Goal: Task Accomplishment & Management: Complete application form

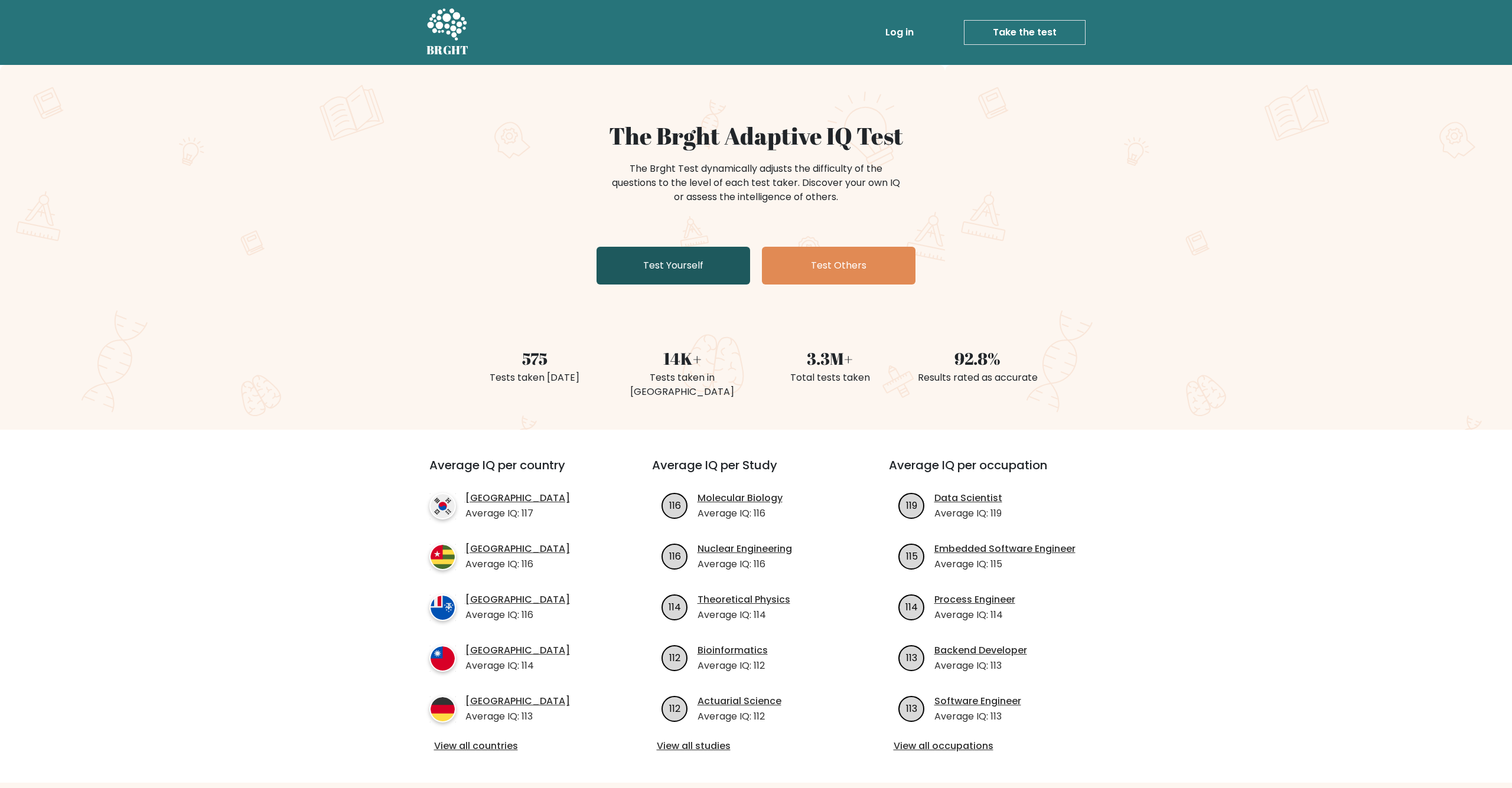
click at [619, 269] on link "Test Yourself" at bounding box center [672, 265] width 153 height 38
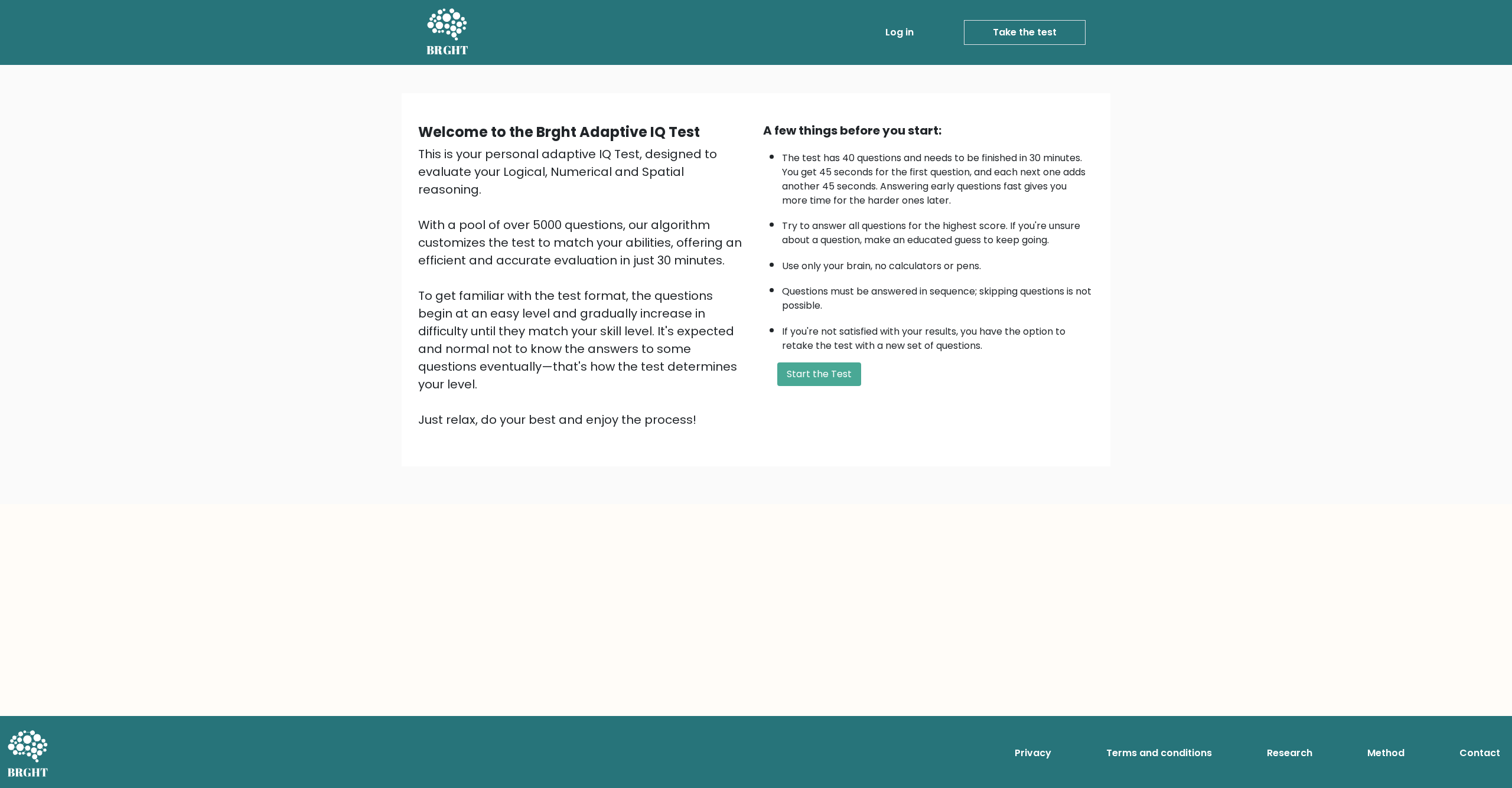
drag, startPoint x: 835, startPoint y: 407, endPoint x: 845, endPoint y: 405, distance: 10.2
click at [838, 407] on div "Welcome to the Brght Adaptive IQ Test This is your personal adaptive IQ Test, d…" at bounding box center [756, 280] width 690 height 316
click at [835, 386] on button "Start the Test" at bounding box center [818, 374] width 84 height 24
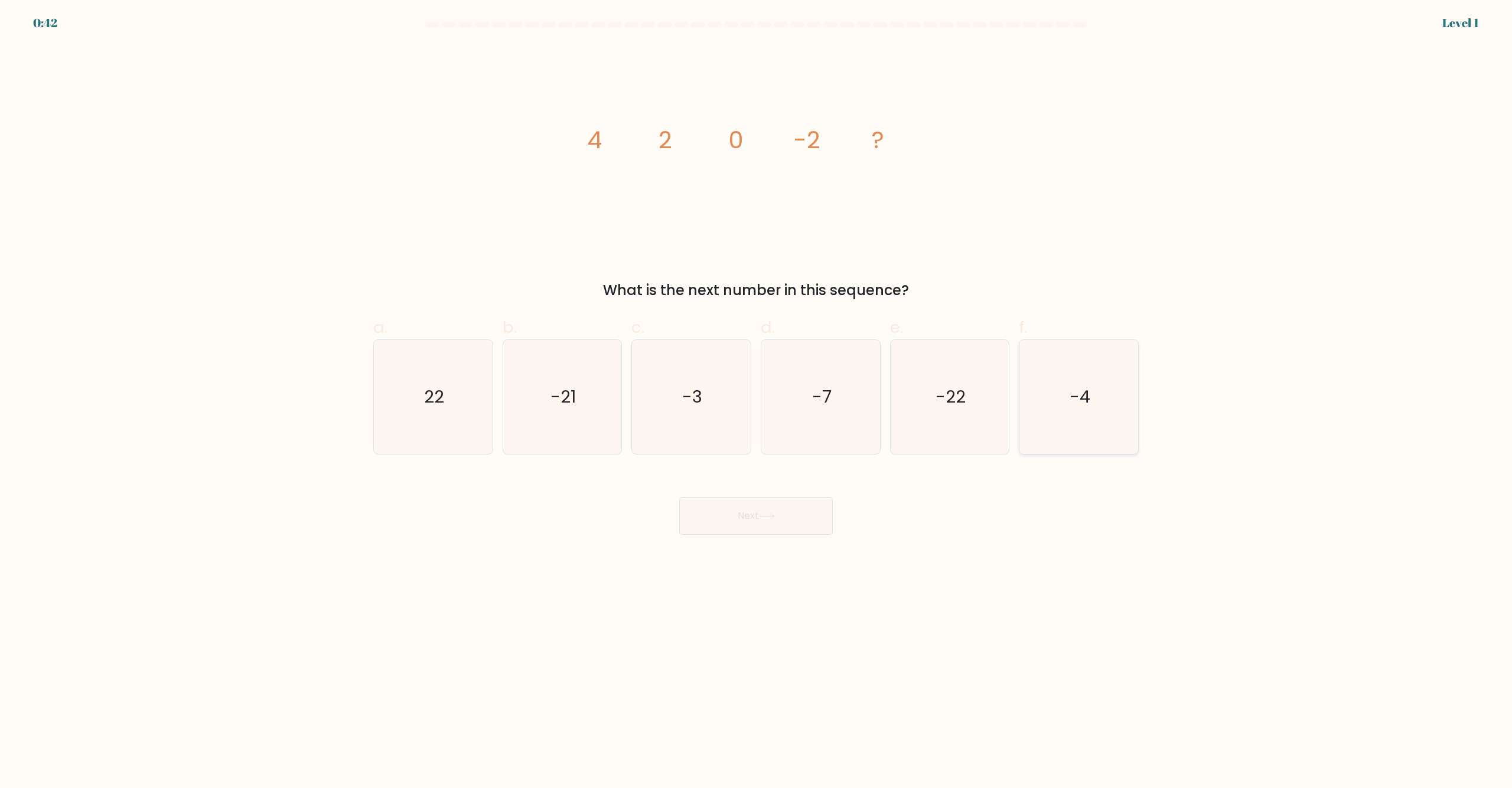
click at [1077, 388] on text "-4" at bounding box center [1080, 397] width 20 height 24
click at [757, 394] on input "f. -4" at bounding box center [756, 397] width 1 height 7
radio input "true"
click at [769, 518] on icon at bounding box center [767, 516] width 16 height 6
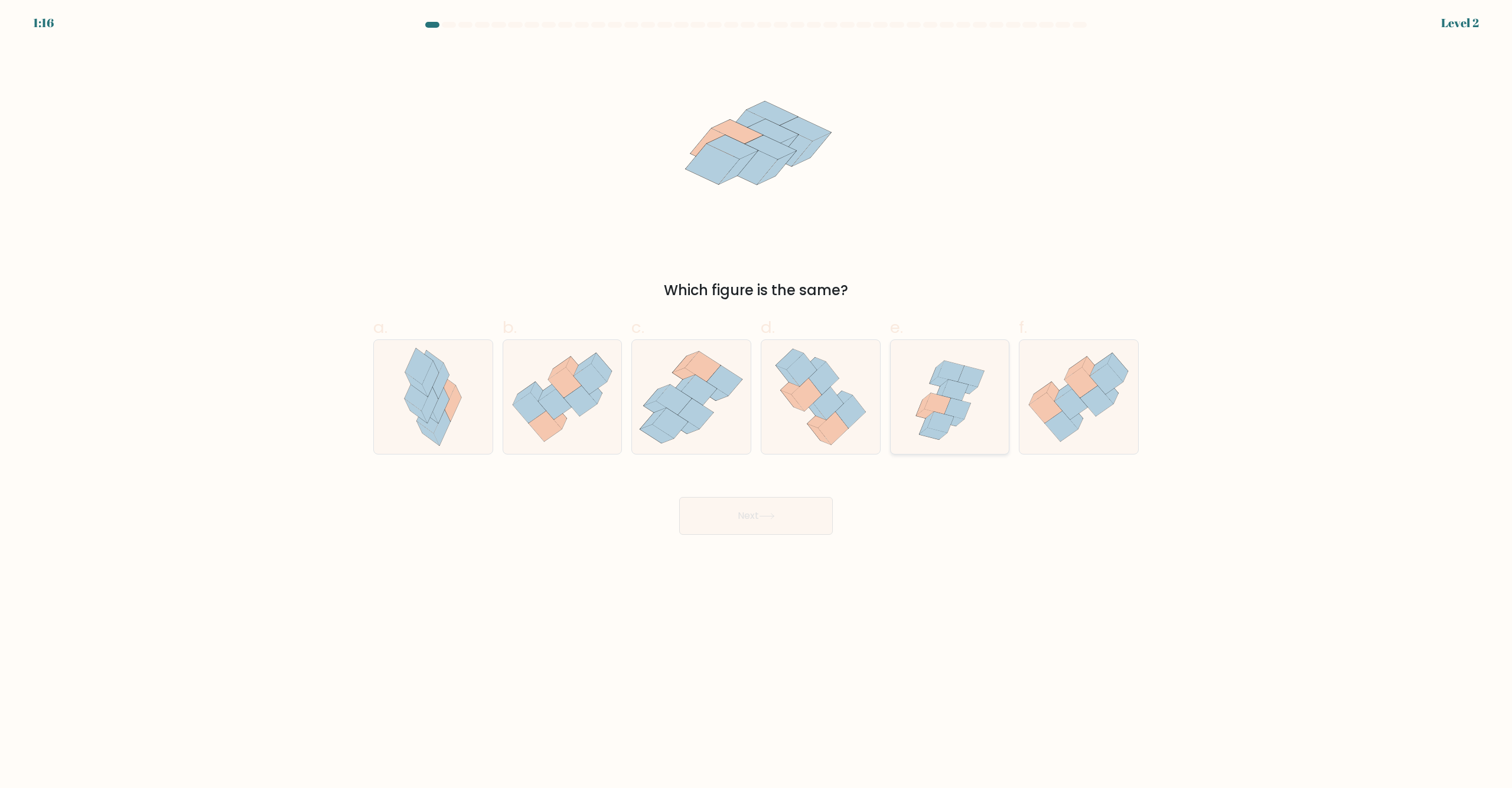
click at [943, 401] on icon at bounding box center [938, 404] width 26 height 21
click at [757, 401] on input "e." at bounding box center [756, 397] width 1 height 7
radio input "true"
click at [786, 516] on button "Next" at bounding box center [755, 516] width 153 height 38
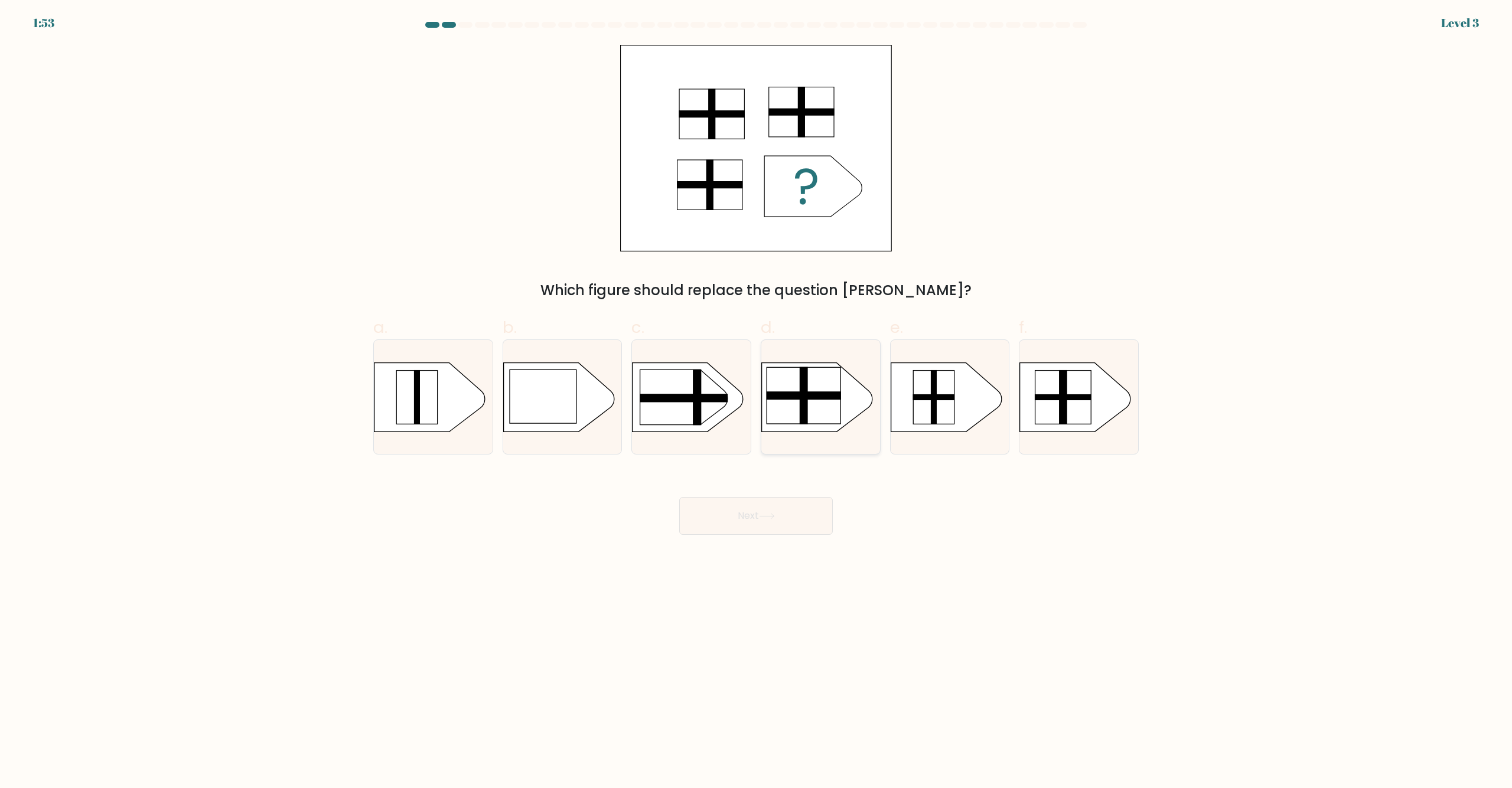
click at [840, 370] on g at bounding box center [752, 353] width 308 height 234
click at [757, 394] on input "d." at bounding box center [756, 397] width 1 height 7
radio input "true"
click at [798, 522] on button "Next" at bounding box center [755, 516] width 153 height 38
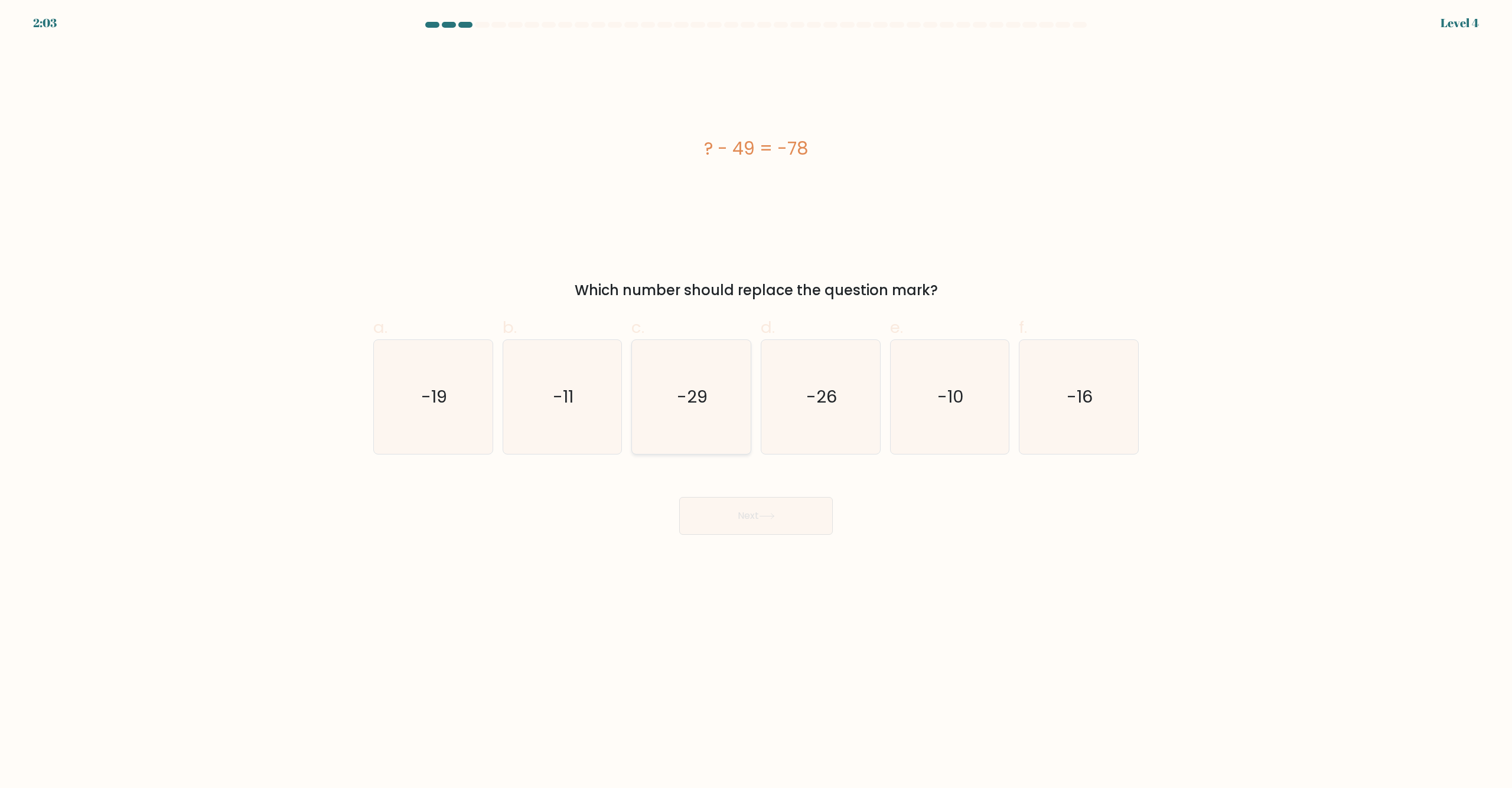
click at [698, 385] on icon "-29" at bounding box center [691, 396] width 114 height 114
click at [756, 394] on input "c. -29" at bounding box center [756, 397] width 1 height 7
radio input "true"
click at [732, 506] on button "Next" at bounding box center [755, 516] width 153 height 38
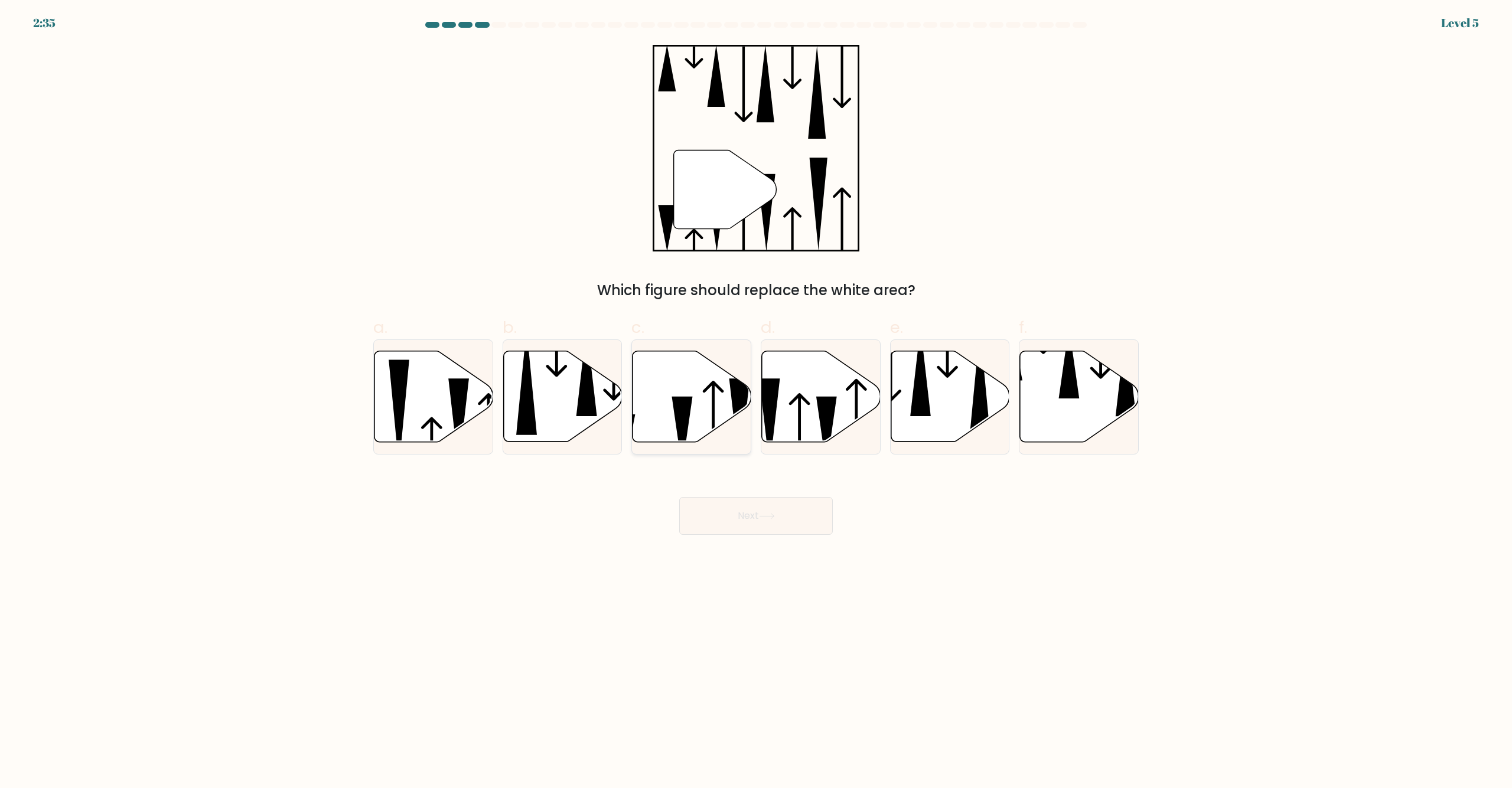
drag, startPoint x: 688, startPoint y: 377, endPoint x: 694, endPoint y: 363, distance: 15.2
click at [687, 379] on icon at bounding box center [692, 396] width 118 height 91
click at [756, 394] on input "c." at bounding box center [756, 397] width 1 height 7
radio input "true"
drag, startPoint x: 768, startPoint y: 539, endPoint x: 770, endPoint y: 529, distance: 10.2
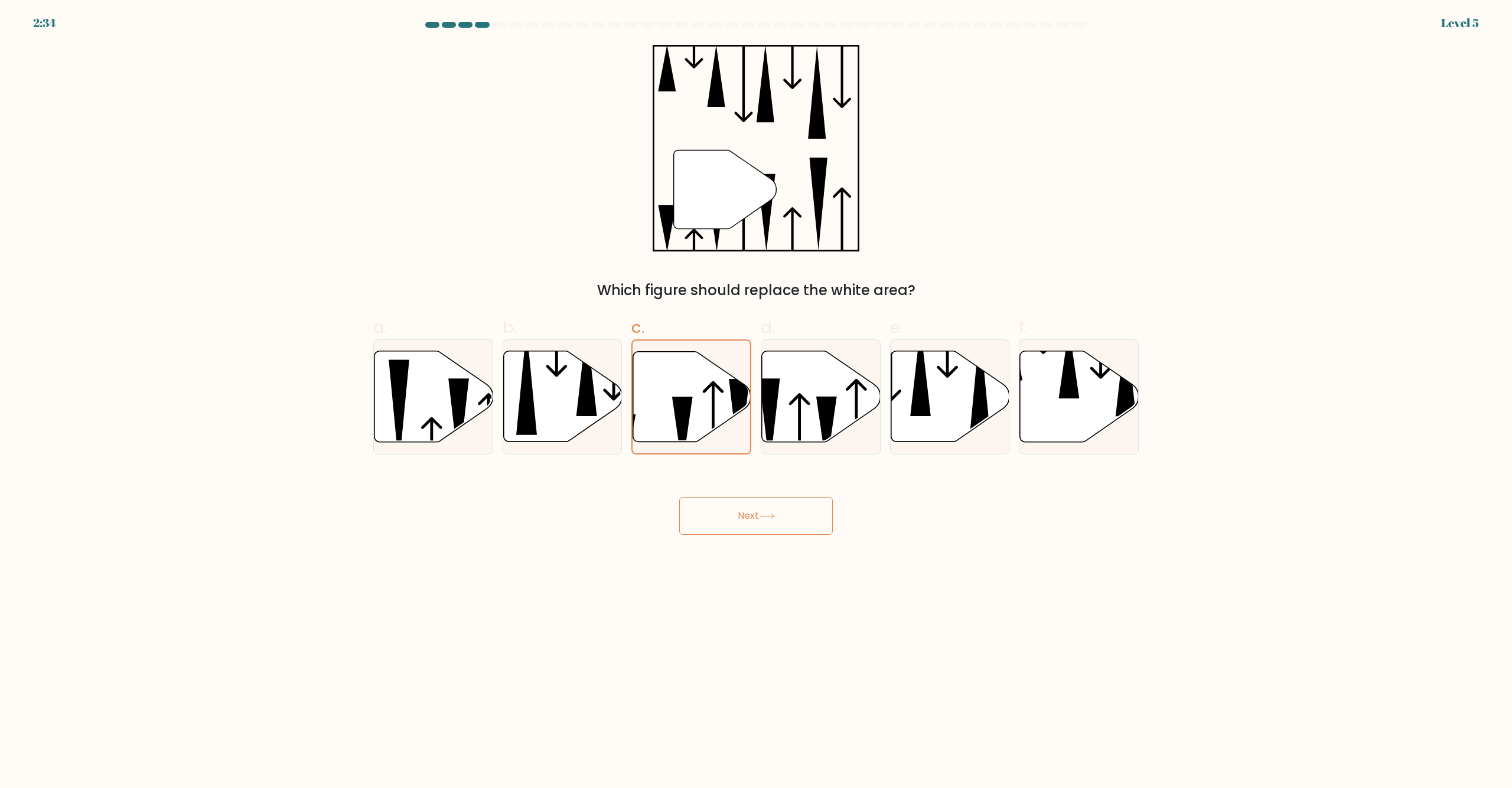
click at [765, 540] on body "2:34 Level 5" at bounding box center [756, 394] width 1512 height 788
click at [764, 512] on button "Next" at bounding box center [755, 516] width 153 height 38
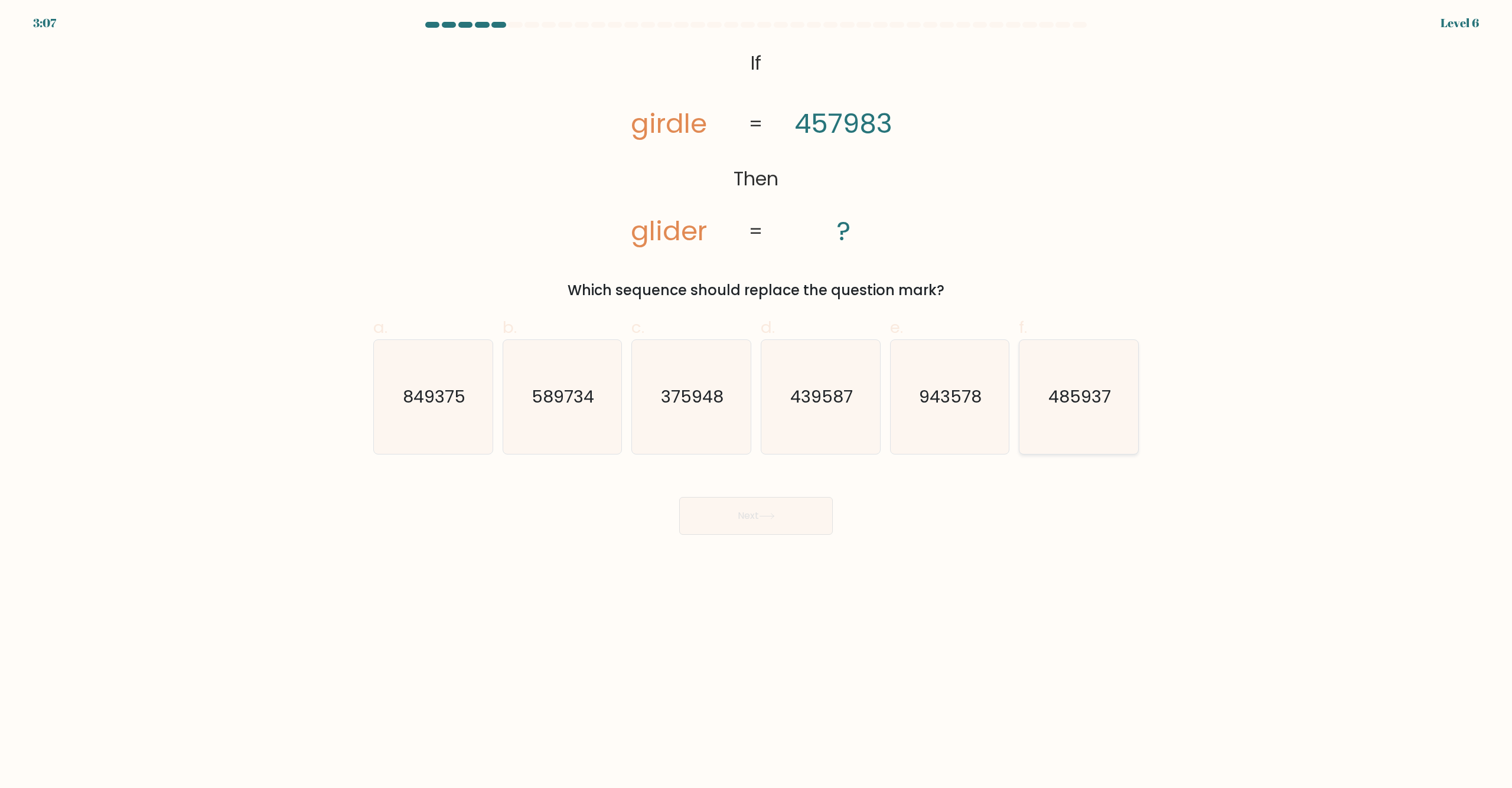
drag, startPoint x: 1072, startPoint y: 405, endPoint x: 1053, endPoint y: 431, distance: 32.2
click at [1076, 407] on text "485937" at bounding box center [1080, 397] width 62 height 24
click at [757, 402] on input "f. 485937" at bounding box center [756, 397] width 1 height 7
radio input "true"
click at [780, 509] on button "Next" at bounding box center [755, 516] width 153 height 38
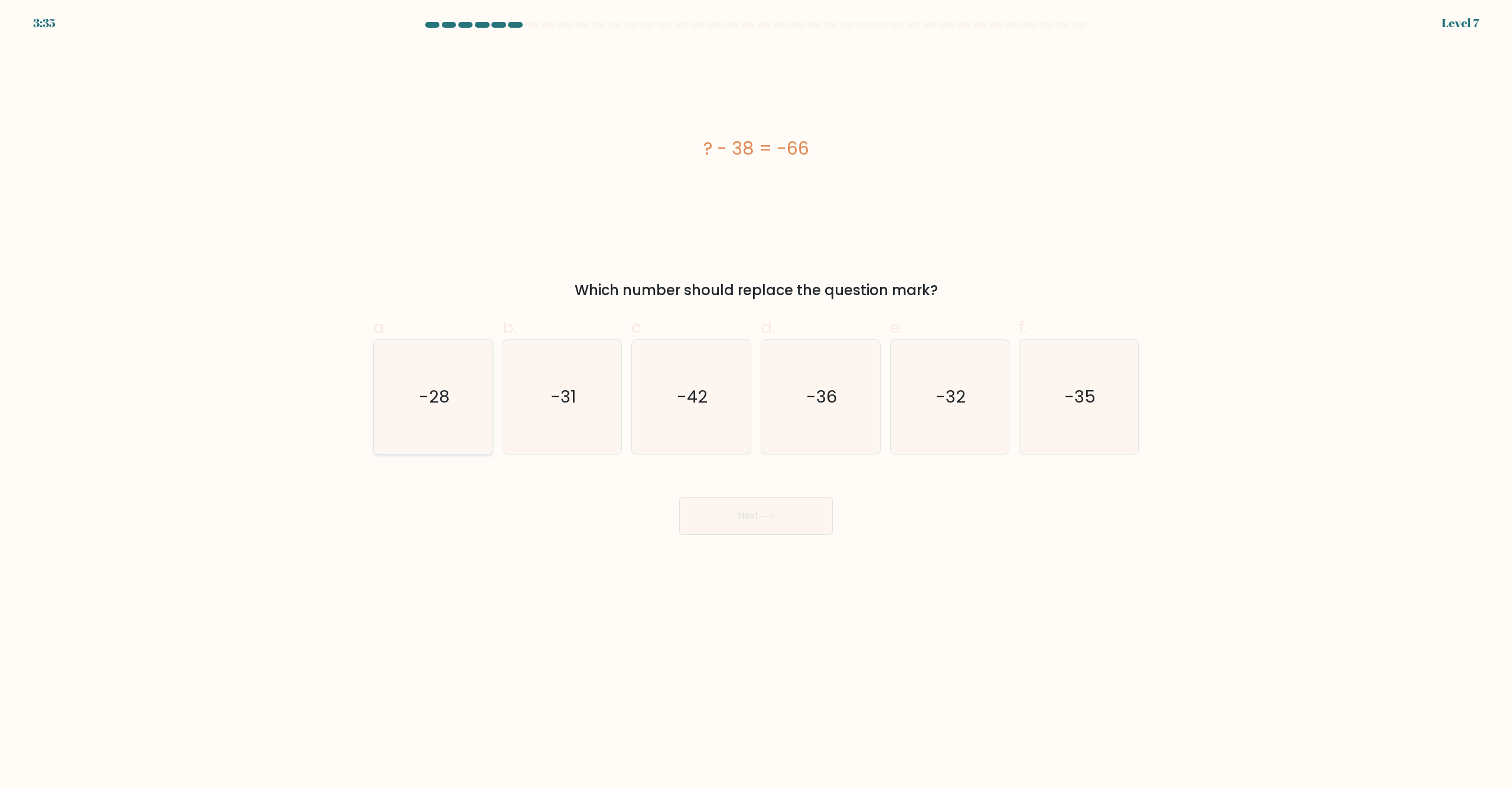
click at [427, 417] on icon "-28" at bounding box center [433, 396] width 114 height 114
click at [756, 402] on input "a. -28" at bounding box center [756, 397] width 1 height 7
radio input "true"
click at [733, 516] on button "Next" at bounding box center [755, 516] width 153 height 38
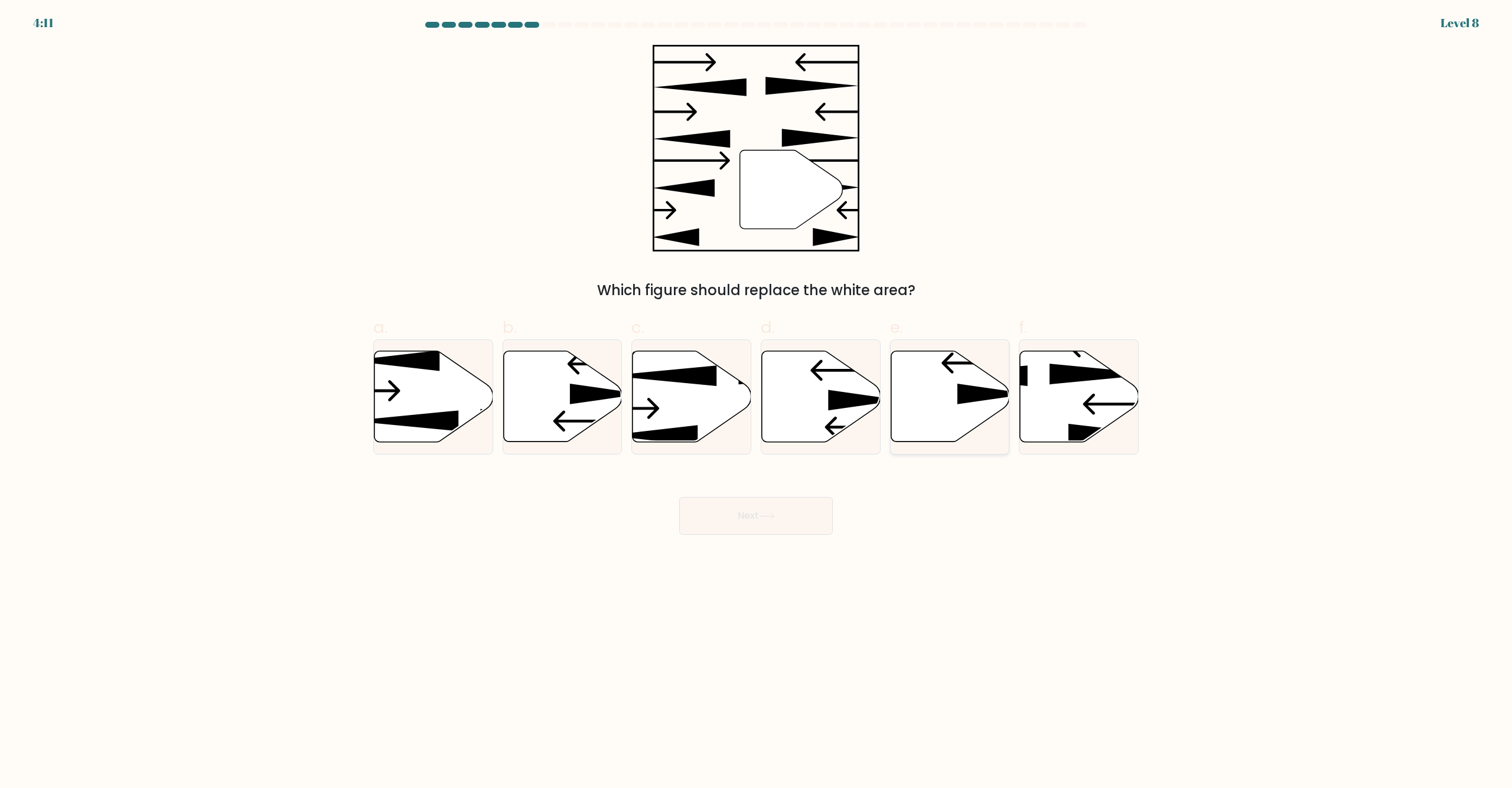
click at [940, 376] on icon at bounding box center [950, 396] width 118 height 91
click at [757, 394] on input "e." at bounding box center [756, 397] width 1 height 7
radio input "true"
drag, startPoint x: 758, startPoint y: 516, endPoint x: 761, endPoint y: 509, distance: 7.6
click at [756, 516] on button "Next" at bounding box center [755, 516] width 153 height 38
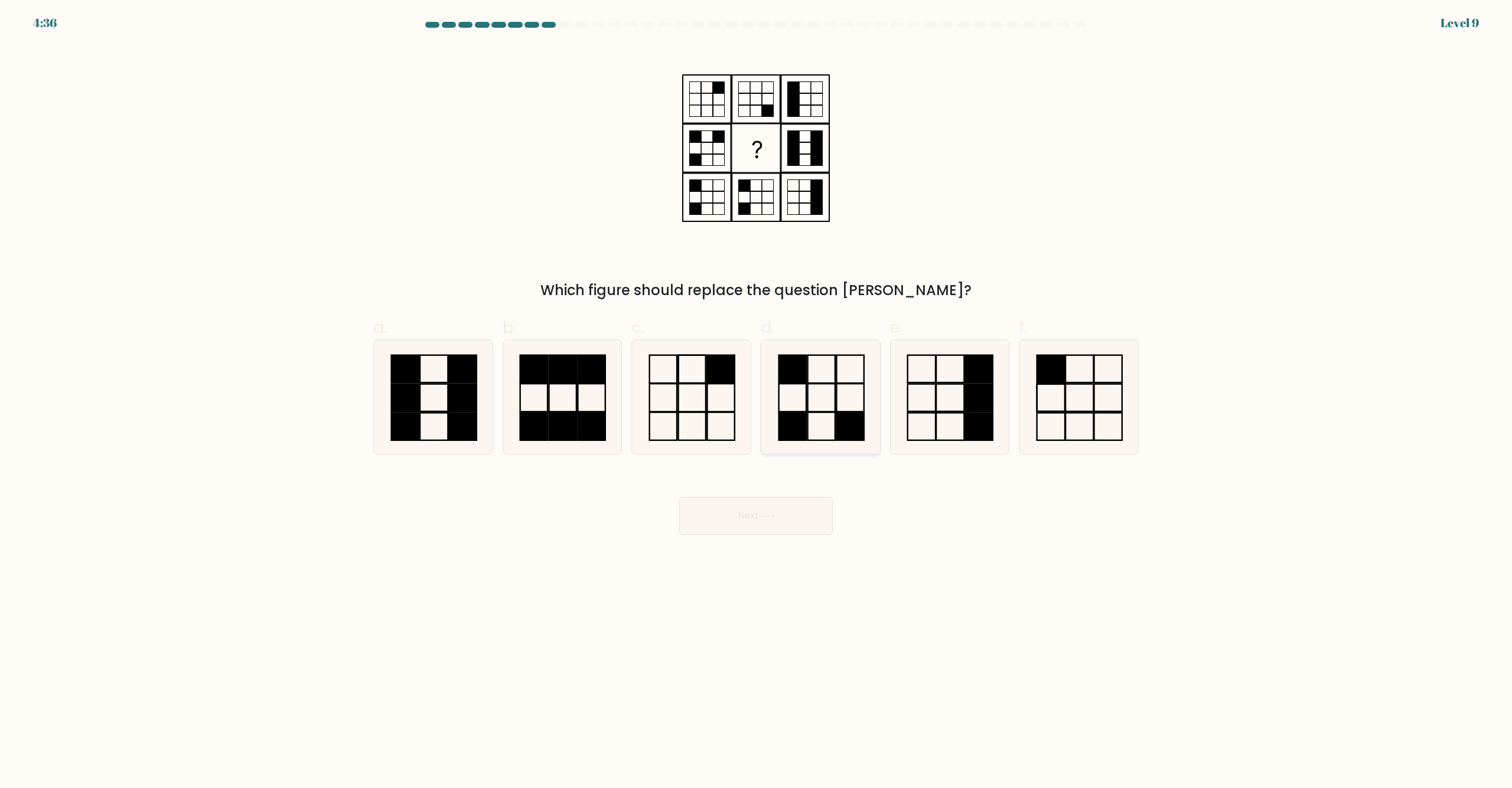
click at [831, 391] on icon at bounding box center [821, 396] width 114 height 114
click at [757, 394] on input "d." at bounding box center [756, 397] width 1 height 7
radio input "true"
click at [746, 518] on button "Next" at bounding box center [755, 516] width 153 height 38
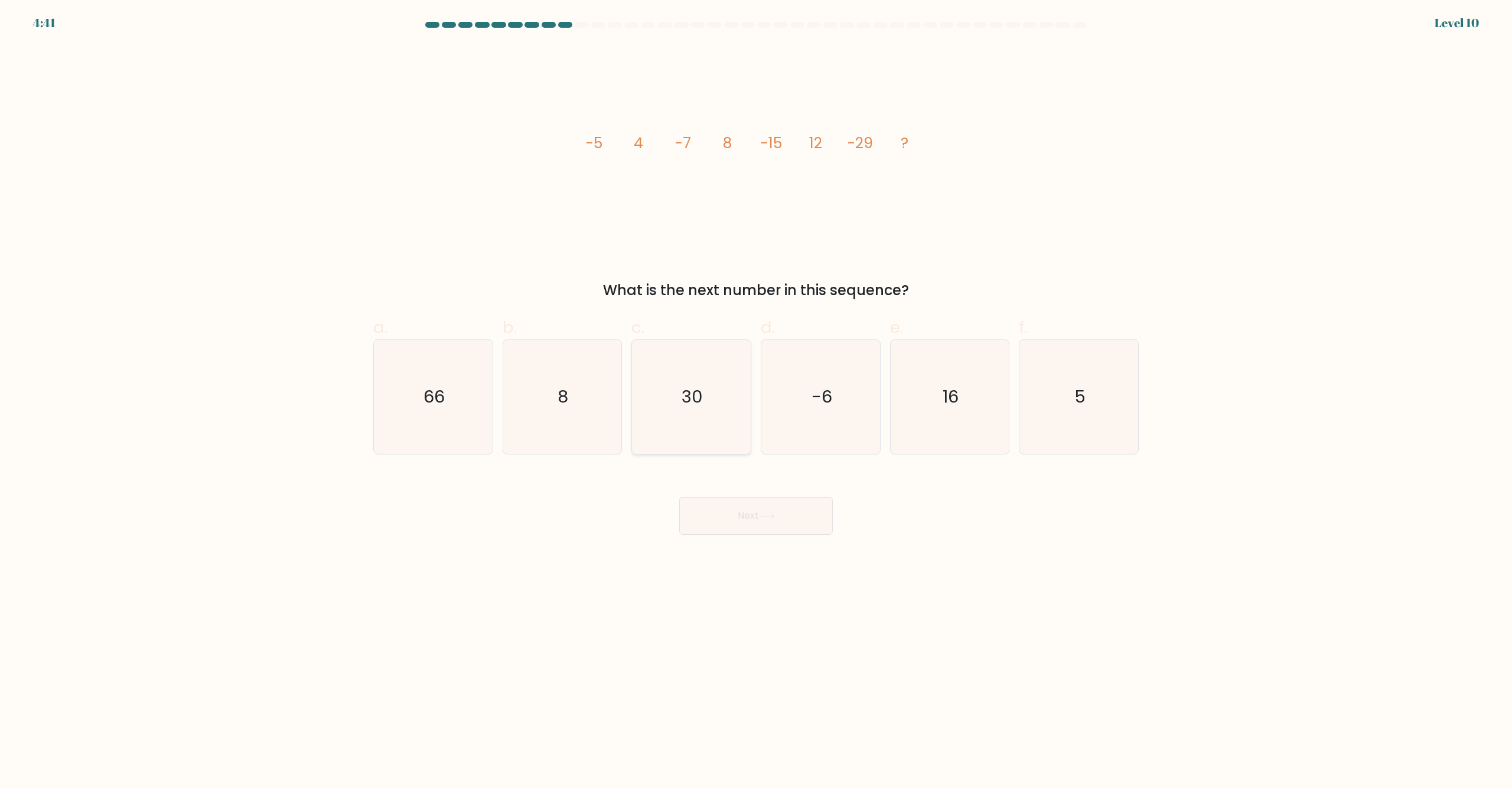
drag, startPoint x: 714, startPoint y: 388, endPoint x: 716, endPoint y: 396, distance: 8.2
click at [714, 388] on icon "30" at bounding box center [691, 396] width 114 height 114
click at [756, 394] on input "c. 30" at bounding box center [756, 397] width 1 height 7
radio input "true"
click at [780, 512] on button "Next" at bounding box center [755, 516] width 153 height 38
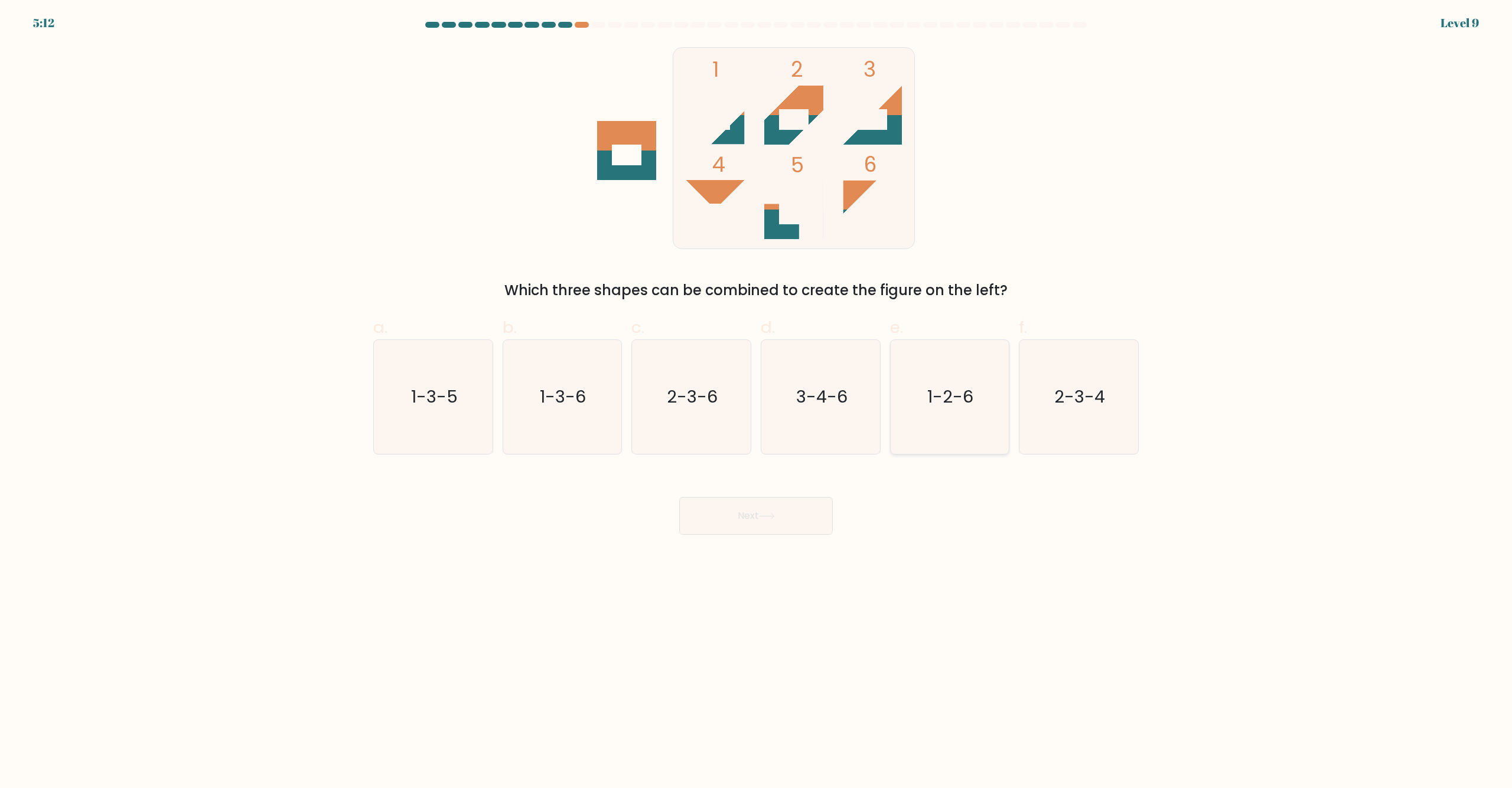
click at [951, 400] on text "1-2-6" at bounding box center [951, 397] width 46 height 24
click at [757, 400] on input "e. 1-2-6" at bounding box center [756, 397] width 1 height 7
radio input "true"
click at [781, 516] on button "Next" at bounding box center [755, 516] width 153 height 38
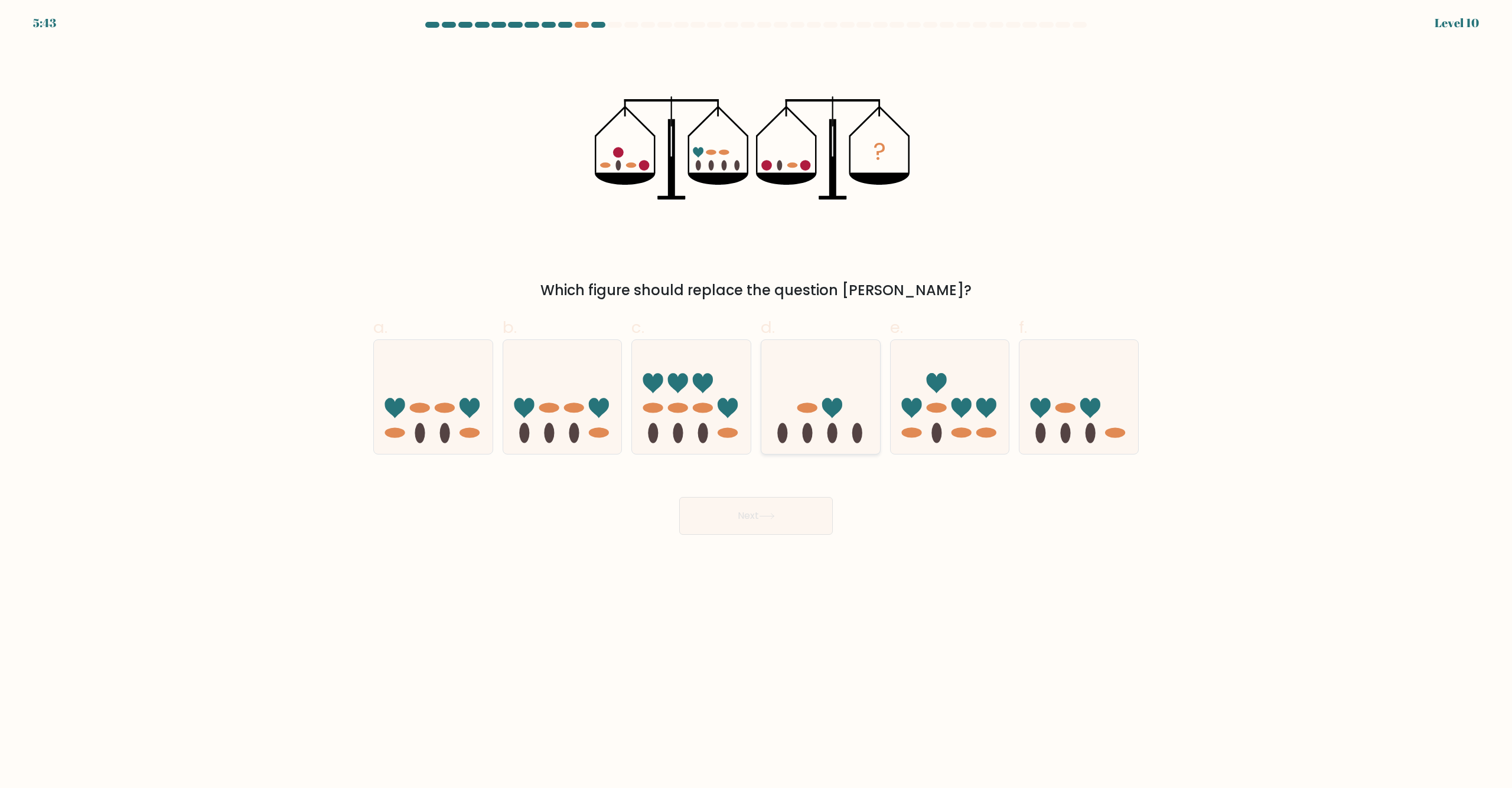
click at [833, 403] on icon at bounding box center [832, 408] width 20 height 20
click at [757, 402] on input "d." at bounding box center [756, 397] width 1 height 7
radio input "true"
drag, startPoint x: 1062, startPoint y: 397, endPoint x: 1056, endPoint y: 403, distance: 8.5
click at [1063, 397] on icon at bounding box center [1079, 397] width 118 height 98
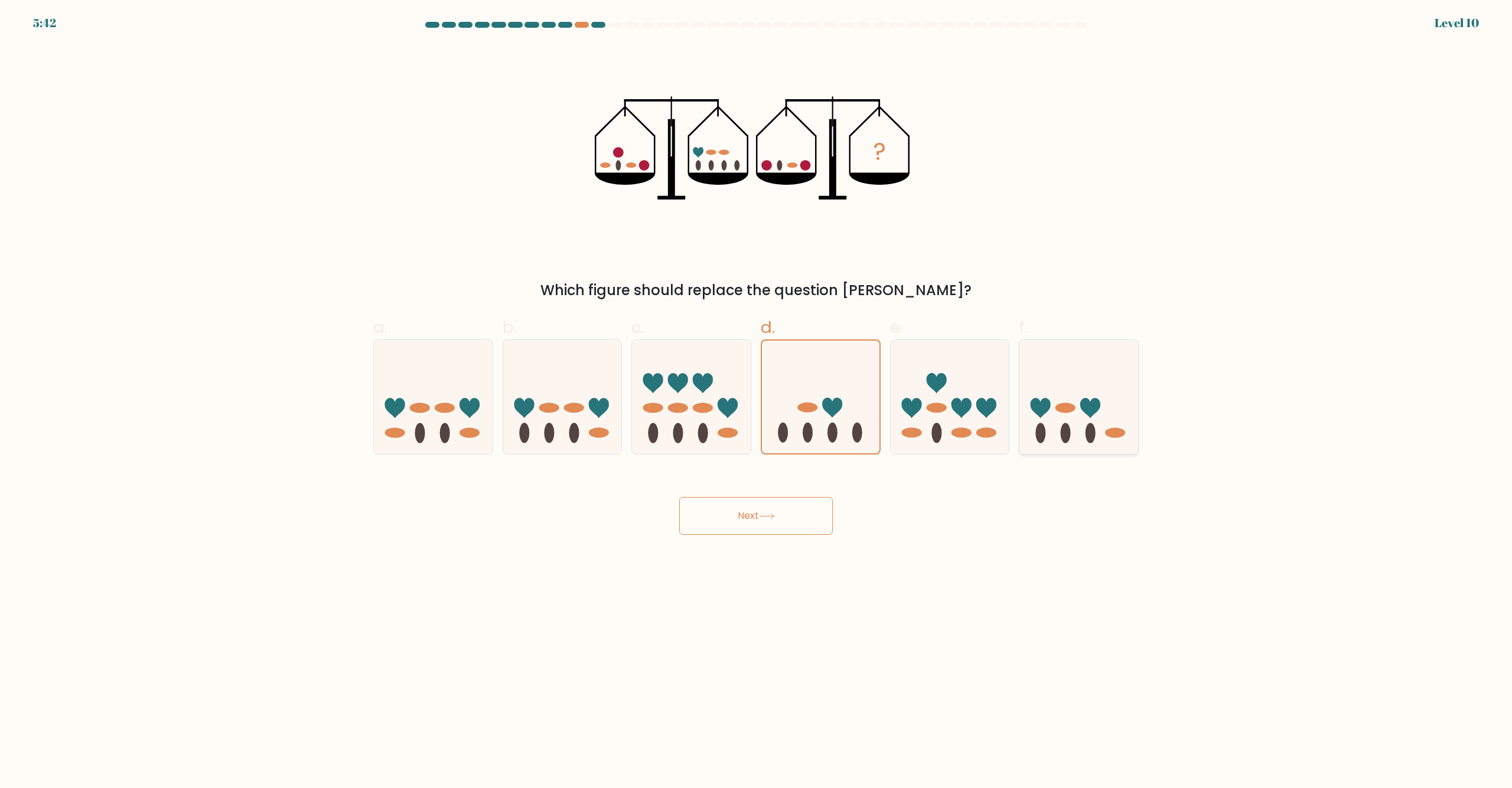
click at [757, 397] on input "f." at bounding box center [756, 397] width 1 height 7
radio input "true"
click at [796, 494] on div "Next" at bounding box center [755, 502] width 780 height 66
click at [786, 515] on button "Next" at bounding box center [755, 516] width 153 height 38
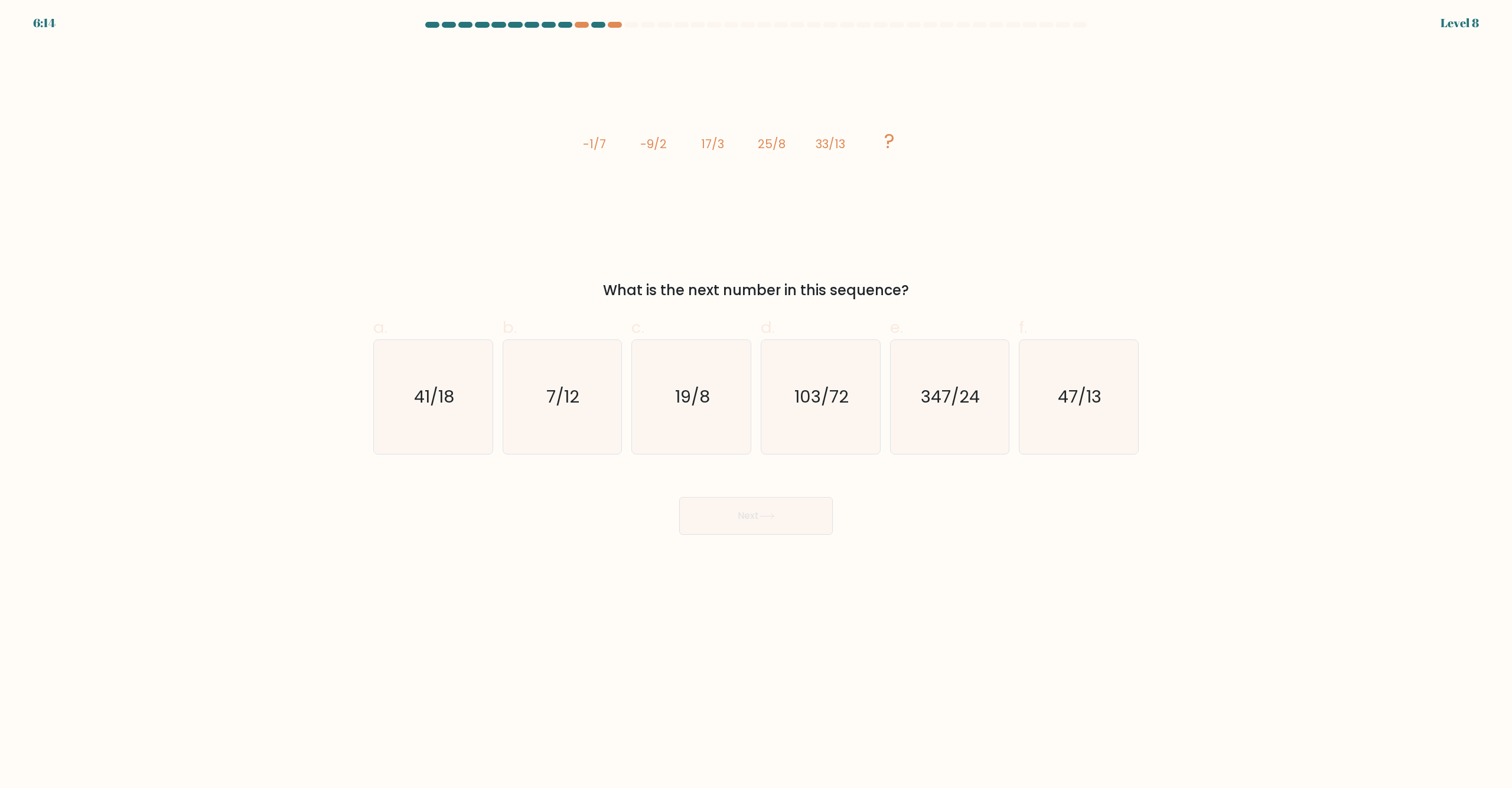
drag, startPoint x: 1436, startPoint y: 15, endPoint x: 1430, endPoint y: 12, distance: 6.7
click at [1435, 12] on div "6:14 Level 8" at bounding box center [756, 15] width 1512 height 32
